Goal: Find specific page/section: Find specific page/section

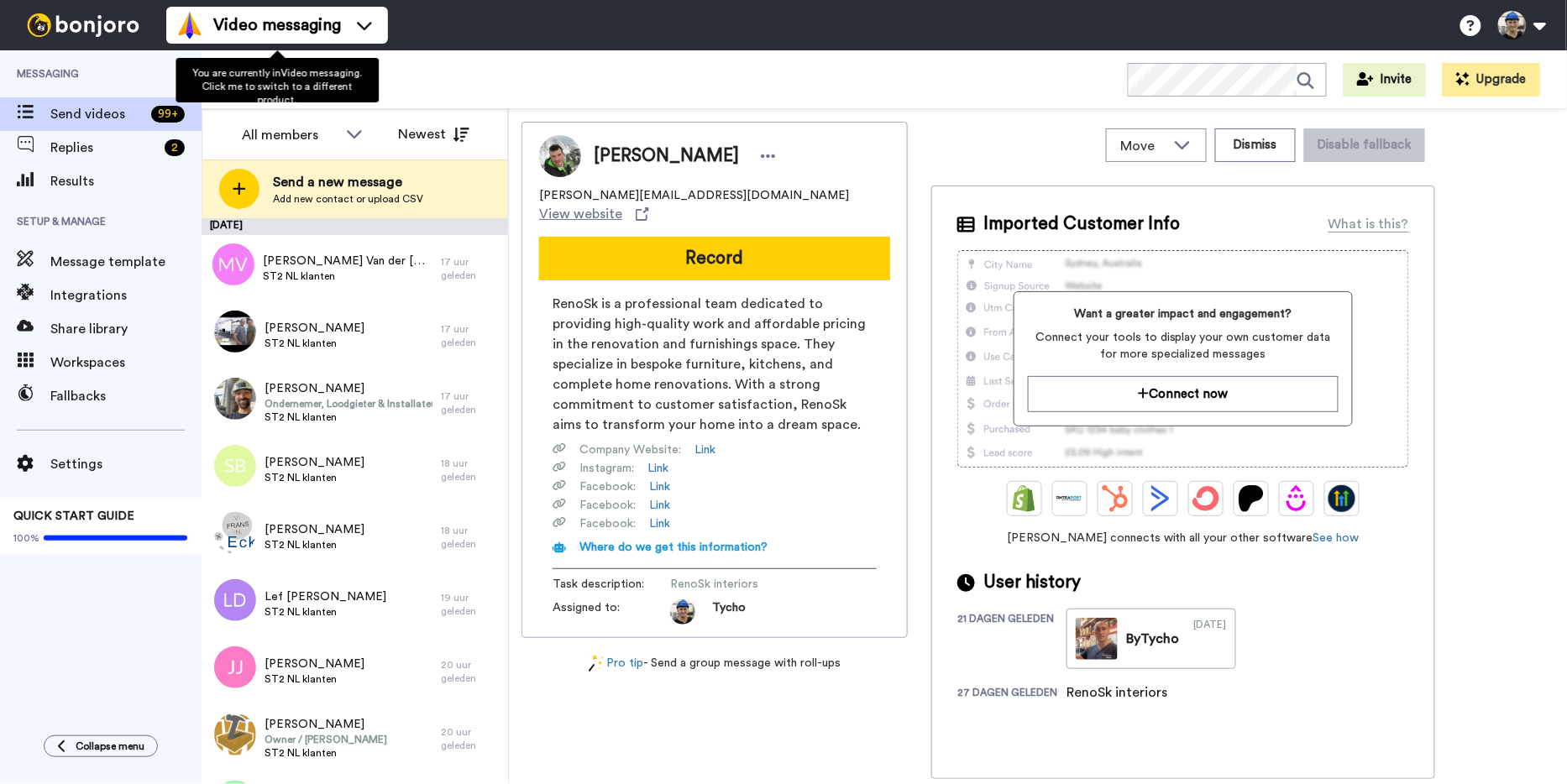
click at [334, 59] on div "You are currently in Video messaging . Click me to switch to a different produc…" at bounding box center [278, 80] width 203 height 45
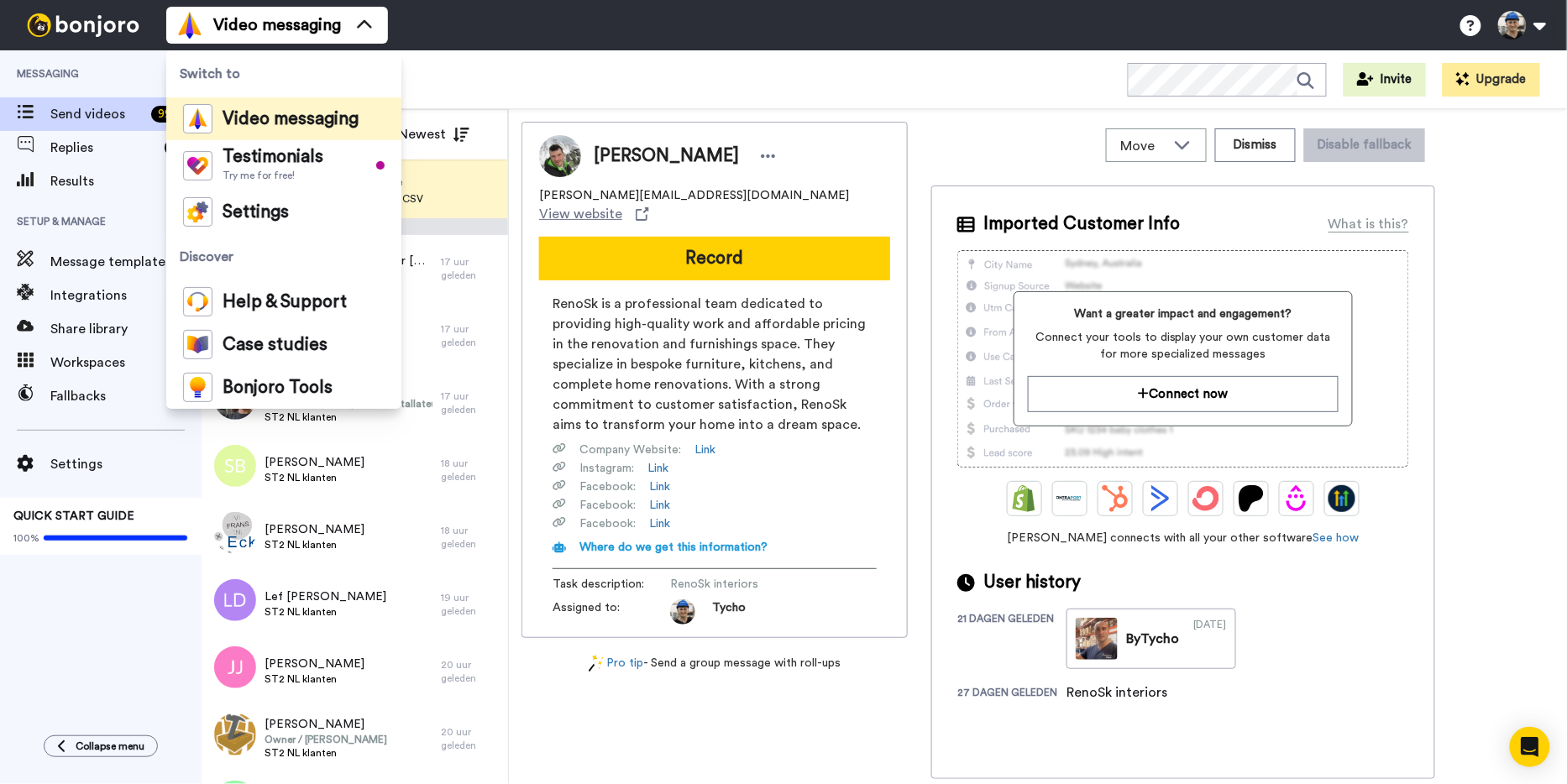
click at [486, 81] on div "All WORKSPACES View all All Retention TP | ST2 klanten + Add a new workspace In…" at bounding box center [884, 80] width 1365 height 59
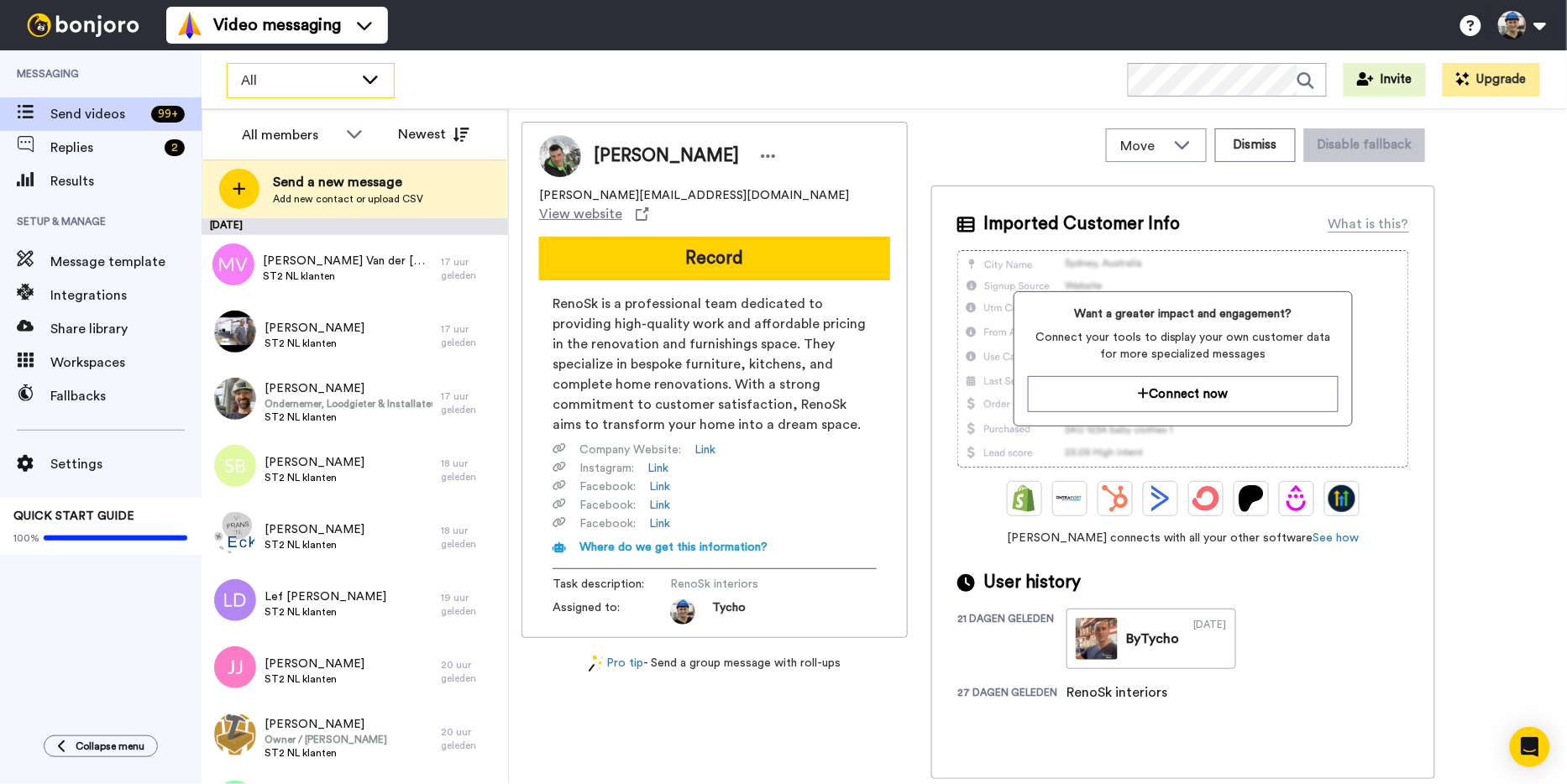
click at [357, 89] on div "All" at bounding box center [310, 80] width 166 height 33
click at [537, 66] on div "All WORKSPACES View all All Retention TP | ST2 klanten + Add a new workspace In…" at bounding box center [884, 80] width 1365 height 59
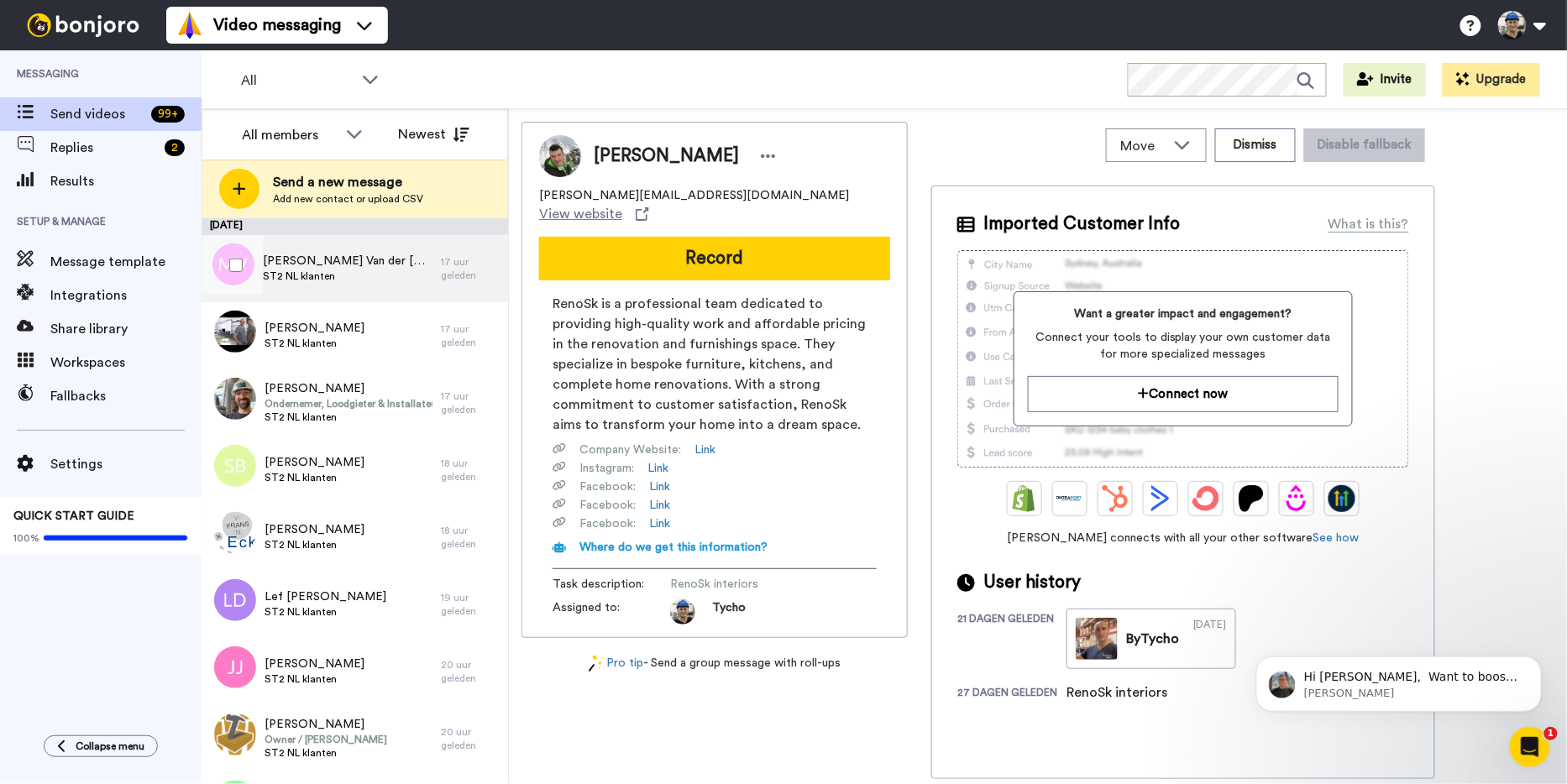
click at [411, 270] on div "[PERSON_NAME] der Putten ST2 NL klanten" at bounding box center [321, 268] width 240 height 67
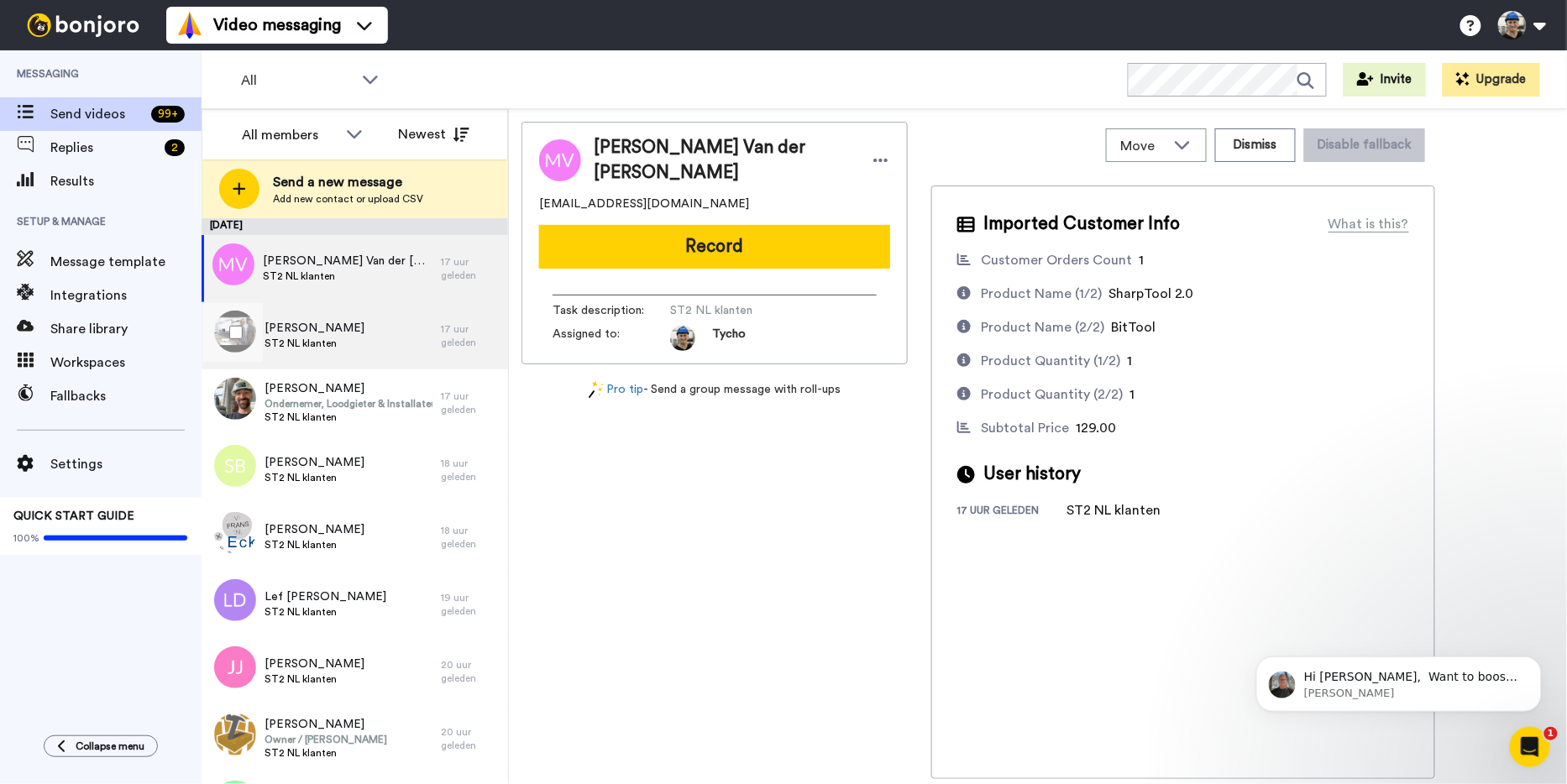
click at [347, 356] on div "[PERSON_NAME] ST2 NL klanten" at bounding box center [321, 335] width 240 height 67
